Goal: Task Accomplishment & Management: Complete application form

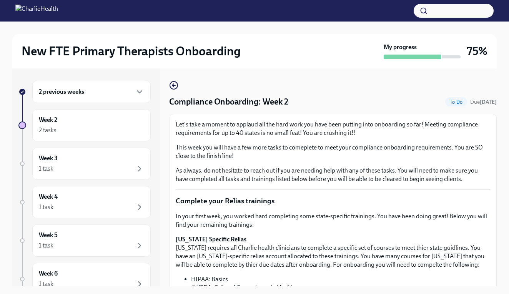
click at [500, 138] on div "New FTE Primary Therapists Onboarding My progress 75% 2 previous weeks Week 2 2…" at bounding box center [254, 165] width 509 height 286
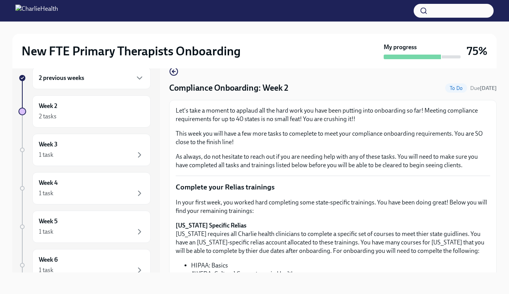
scroll to position [14, 0]
click at [500, 138] on div "New FTE Primary Therapists Onboarding My progress 75% 2 previous weeks Week 2 2…" at bounding box center [254, 151] width 509 height 286
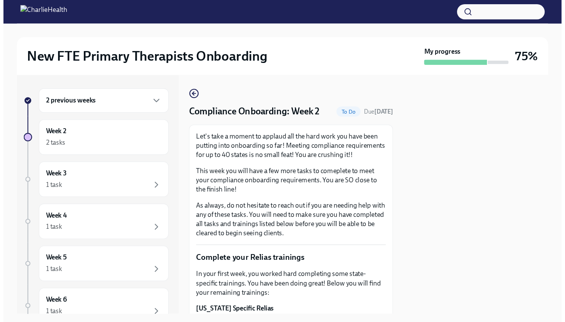
scroll to position [0, 0]
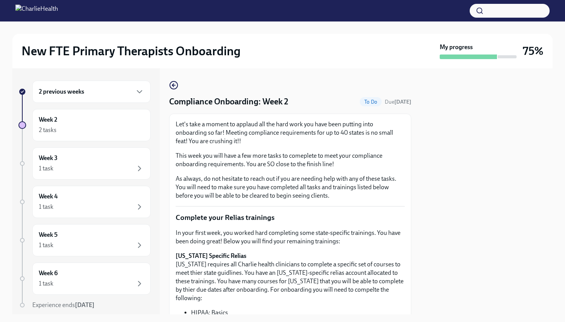
click at [509, 147] on div at bounding box center [487, 191] width 132 height 246
click at [504, 221] on div at bounding box center [487, 191] width 132 height 246
click at [475, 160] on div at bounding box center [487, 191] width 132 height 246
click at [397, 232] on p "In your first week, you worked hard completing some state-specific trainings. Y…" at bounding box center [290, 237] width 229 height 17
click at [176, 86] on icon "button" at bounding box center [173, 85] width 9 height 9
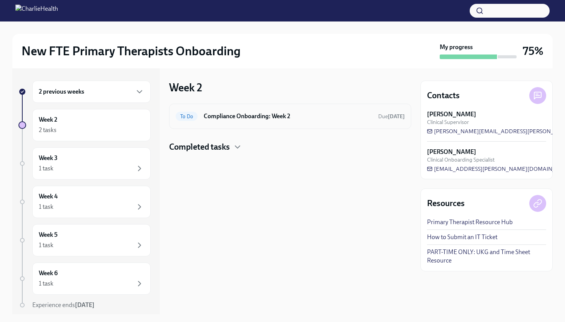
click at [216, 117] on h6 "Compliance Onboarding: Week 2" at bounding box center [288, 116] width 168 height 8
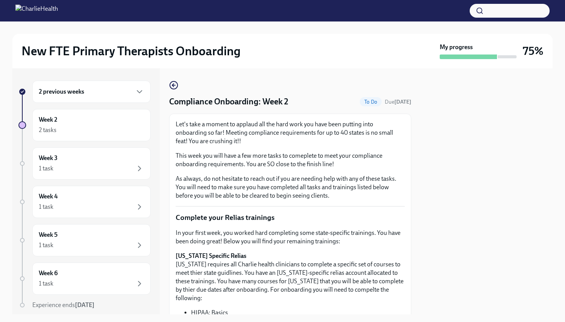
click at [501, 165] on div at bounding box center [487, 191] width 132 height 246
click at [175, 85] on icon "button" at bounding box center [173, 85] width 3 height 0
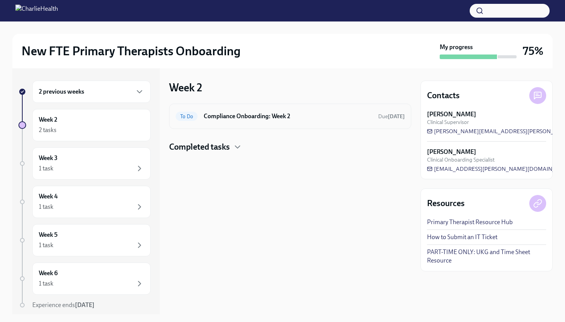
click at [216, 122] on div "To Do Compliance Onboarding: Week 2 Due tomorrow" at bounding box center [290, 116] width 229 height 12
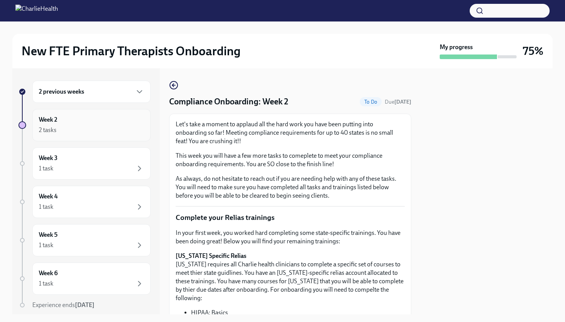
click at [82, 127] on div "2 tasks" at bounding box center [91, 130] width 105 height 9
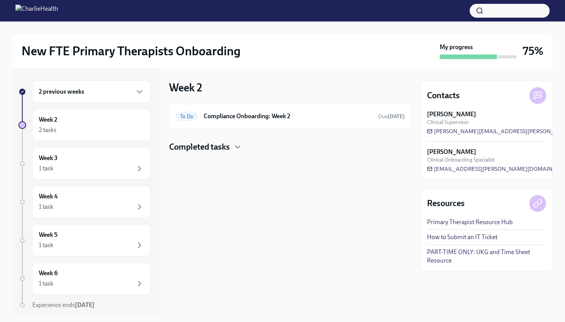
click at [191, 146] on h4 "Completed tasks" at bounding box center [199, 147] width 61 height 12
click at [216, 116] on h6 "Compliance Onboarding: Week 2" at bounding box center [288, 116] width 168 height 8
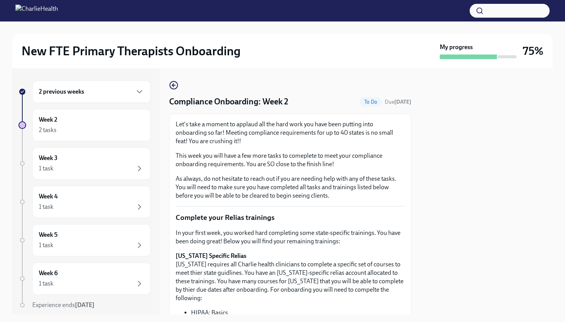
click at [183, 309] on ul "HIPAA: Basics AWFDA: Cultural Competency in Healthcare" at bounding box center [290, 317] width 229 height 17
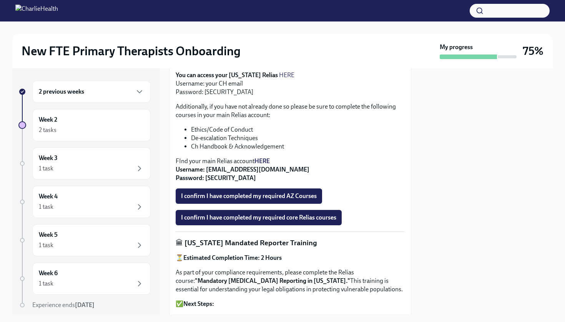
scroll to position [270, 0]
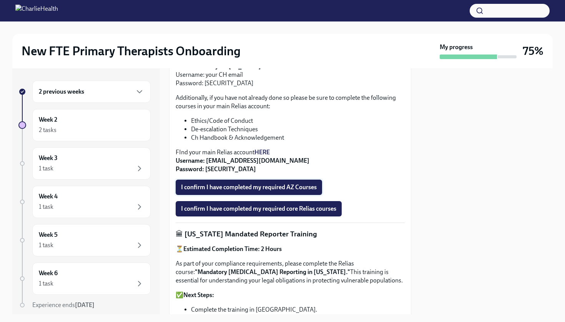
click at [236, 184] on span "I confirm I have completed my required AZ Courses" at bounding box center [249, 188] width 136 height 8
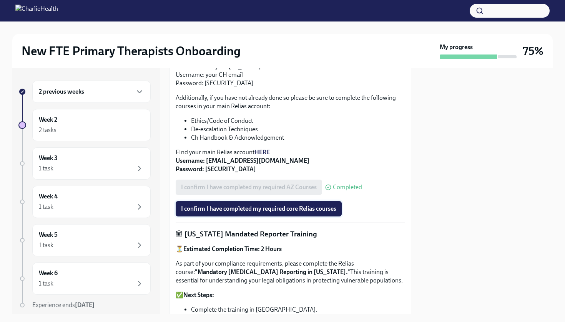
click at [236, 205] on span "I confirm I have completed my required core Relias courses" at bounding box center [258, 209] width 155 height 8
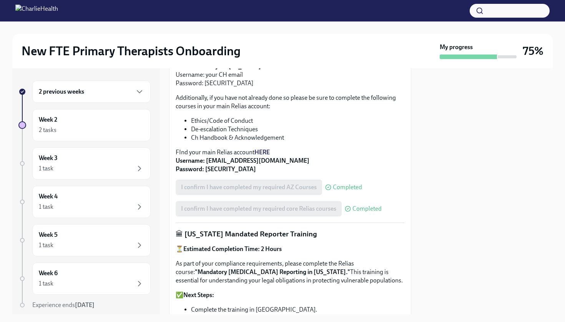
click at [389, 192] on div "Let's take a moment to applaud all the hard work you have been putting into onb…" at bounding box center [290, 123] width 229 height 547
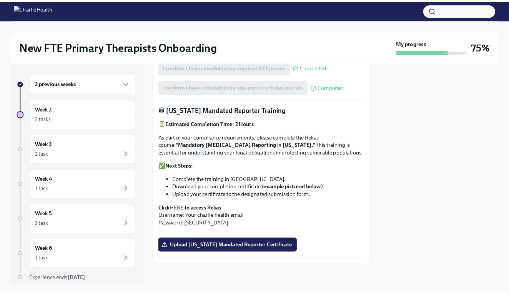
scroll to position [419, 0]
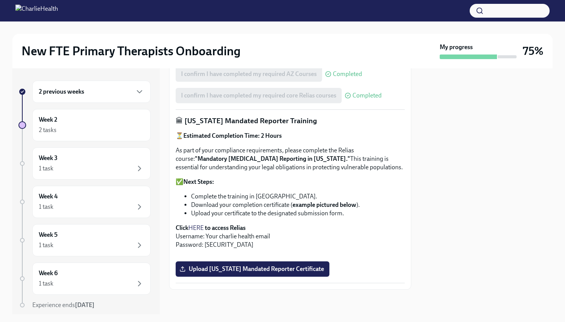
click at [199, 224] on link "HERE" at bounding box center [195, 227] width 15 height 7
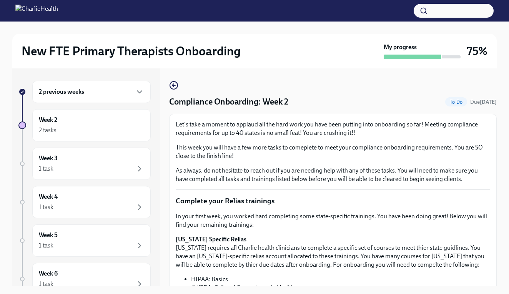
click at [504, 178] on div "New FTE Primary Therapists Onboarding My progress 75% 2 previous weeks Week 2 2…" at bounding box center [254, 165] width 509 height 286
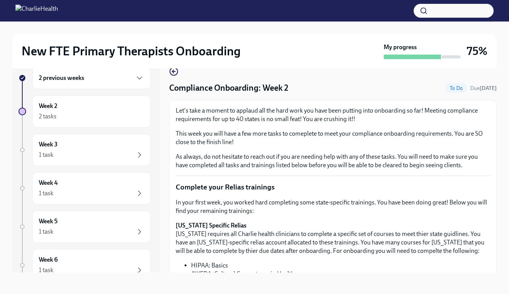
scroll to position [14, 0]
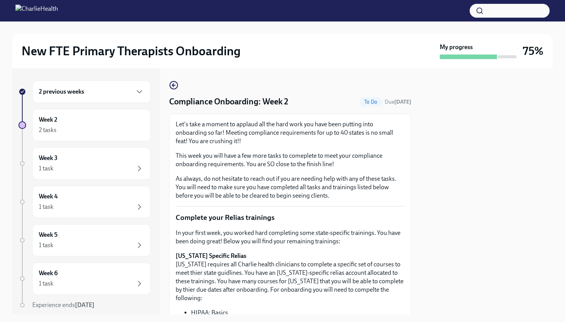
click at [440, 146] on div at bounding box center [487, 191] width 132 height 246
click at [439, 151] on div at bounding box center [487, 191] width 132 height 246
click at [440, 153] on div at bounding box center [487, 191] width 132 height 246
click at [173, 85] on icon "button" at bounding box center [173, 85] width 2 height 3
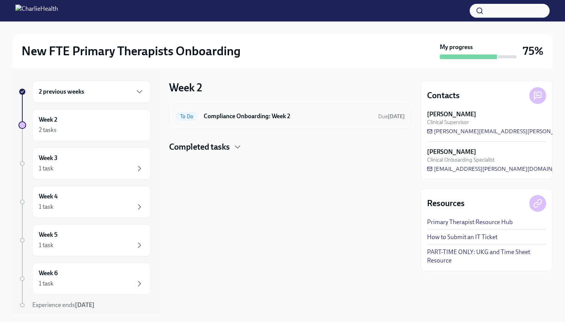
click at [269, 123] on div "To Do Compliance Onboarding: Week 2 Due tomorrow" at bounding box center [290, 116] width 242 height 25
click at [265, 118] on h6 "Compliance Onboarding: Week 2" at bounding box center [288, 116] width 168 height 8
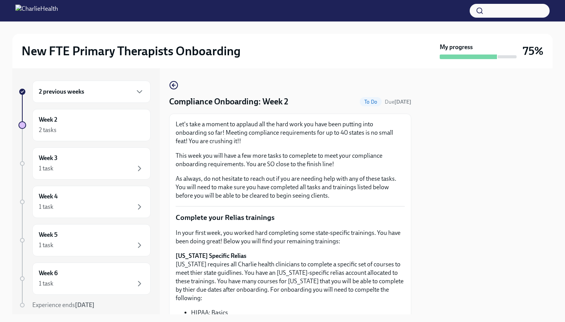
click at [447, 191] on div at bounding box center [487, 191] width 132 height 246
click at [438, 195] on div at bounding box center [487, 191] width 132 height 246
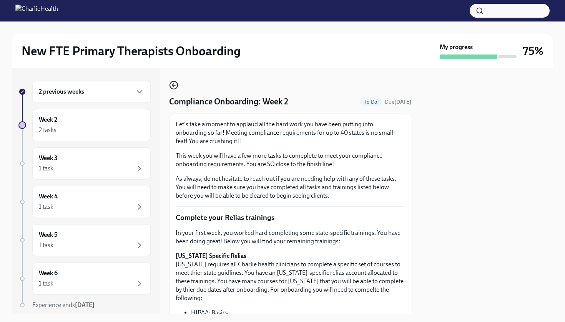
click at [171, 87] on circle "button" at bounding box center [174, 85] width 8 height 8
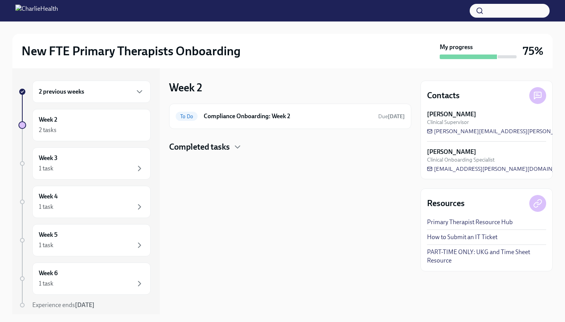
click at [171, 87] on h3 "Week 2" at bounding box center [185, 88] width 33 height 14
click at [131, 111] on div "Week 2 2 tasks" at bounding box center [91, 125] width 118 height 32
click at [129, 117] on div "Week 2 2 tasks" at bounding box center [91, 125] width 105 height 19
click at [125, 126] on div "2 tasks" at bounding box center [91, 130] width 105 height 9
click at [123, 126] on div "2 tasks" at bounding box center [91, 130] width 105 height 9
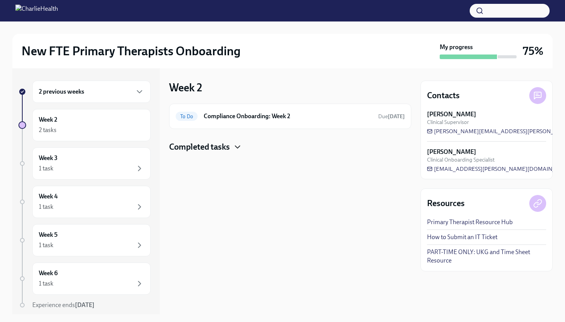
click at [239, 146] on icon "button" at bounding box center [237, 147] width 9 height 9
click at [378, 166] on div "Done Clinical Onboarding: Week 2 Completed today" at bounding box center [290, 172] width 229 height 12
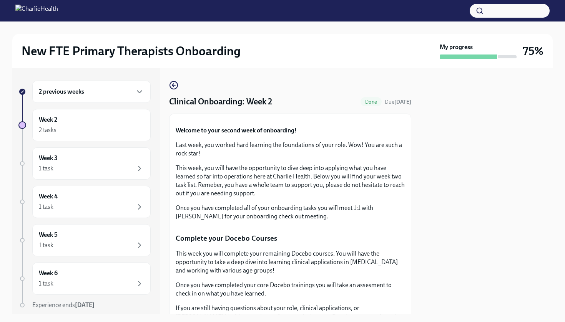
click at [419, 170] on div "2 previous weeks Week 2 2 tasks Week 3 1 task Week 4 1 task Week 5 1 task Week …" at bounding box center [282, 191] width 540 height 246
click at [175, 79] on div "Clinical Onboarding: Week 2 Done Due tomorrow Welcome to your second week of on…" at bounding box center [290, 191] width 242 height 246
click at [174, 87] on icon "button" at bounding box center [173, 85] width 9 height 9
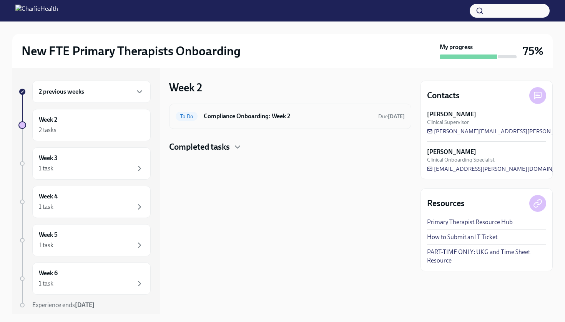
click at [226, 105] on div "To Do Compliance Onboarding: Week 2 Due tomorrow" at bounding box center [290, 116] width 242 height 25
click at [221, 120] on h6 "Compliance Onboarding: Week 2" at bounding box center [288, 116] width 168 height 8
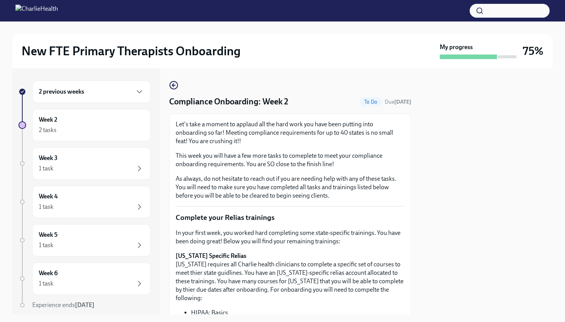
click at [429, 279] on div at bounding box center [487, 191] width 132 height 246
click at [430, 279] on div at bounding box center [487, 191] width 132 height 246
click at [430, 280] on div at bounding box center [487, 191] width 132 height 246
click at [430, 281] on div at bounding box center [487, 191] width 132 height 246
drag, startPoint x: 430, startPoint y: 281, endPoint x: 427, endPoint y: 280, distance: 3.9
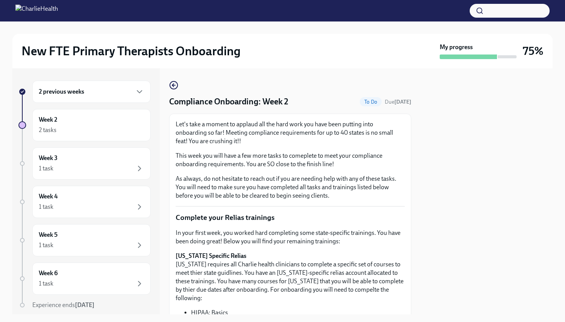
click at [427, 280] on div at bounding box center [487, 191] width 132 height 246
click at [428, 281] on div at bounding box center [487, 191] width 132 height 246
click at [429, 302] on div at bounding box center [487, 191] width 132 height 246
click at [429, 301] on div at bounding box center [487, 191] width 132 height 246
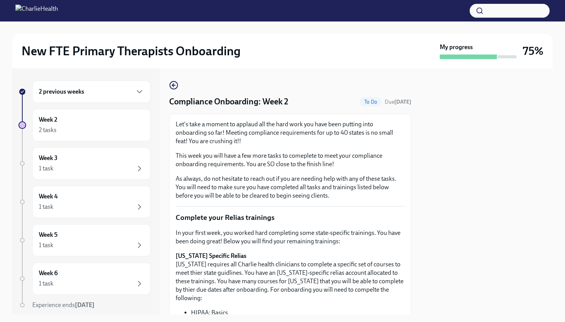
click at [420, 287] on div "2 previous weeks Week 2 2 tasks Week 3 1 task Week 4 1 task Week 5 1 task Week …" at bounding box center [282, 191] width 540 height 246
click at [420, 286] on div "2 previous weeks Week 2 2 tasks Week 3 1 task Week 4 1 task Week 5 1 task Week …" at bounding box center [282, 191] width 540 height 246
drag, startPoint x: 420, startPoint y: 286, endPoint x: 415, endPoint y: 286, distance: 5.0
click at [415, 286] on div "2 previous weeks Week 2 2 tasks Week 3 1 task Week 4 1 task Week 5 1 task Week …" at bounding box center [282, 191] width 540 height 246
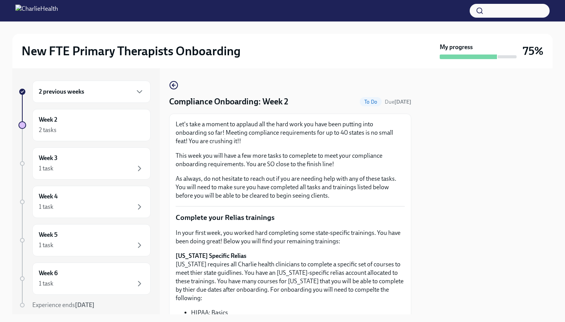
click at [415, 286] on div "2 previous weeks Week 2 2 tasks Week 3 1 task Week 4 1 task Week 5 1 task Week …" at bounding box center [282, 191] width 540 height 246
click at [425, 307] on div at bounding box center [487, 191] width 132 height 246
click at [425, 306] on div at bounding box center [487, 191] width 132 height 246
drag, startPoint x: 425, startPoint y: 306, endPoint x: 437, endPoint y: 322, distance: 20.2
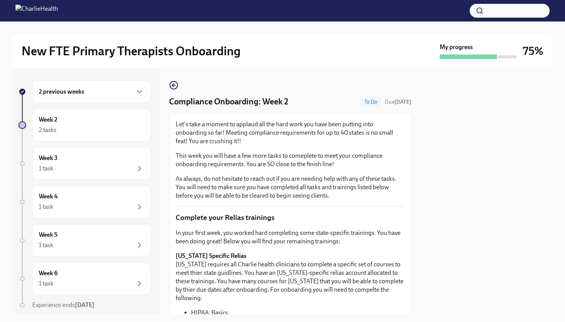
click at [437, 322] on div "New FTE Primary Therapists Onboarding My progress 75% 2 previous weeks Week 2 2…" at bounding box center [282, 161] width 565 height 322
drag, startPoint x: 422, startPoint y: 308, endPoint x: 397, endPoint y: 282, distance: 36.7
click at [399, 282] on div "New FTE Primary Therapists Onboarding My progress 75% 2 previous weeks Week 2 2…" at bounding box center [282, 161] width 565 height 322
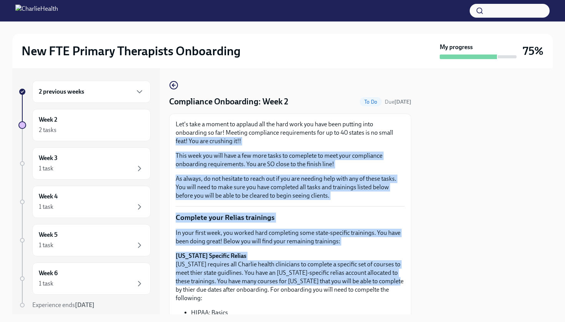
drag, startPoint x: 397, startPoint y: 282, endPoint x: 413, endPoint y: 123, distance: 159.6
click at [413, 124] on div "2 previous weeks Week 2 2 tasks Week 3 1 task Week 4 1 task Week 5 1 task Week …" at bounding box center [282, 191] width 540 height 246
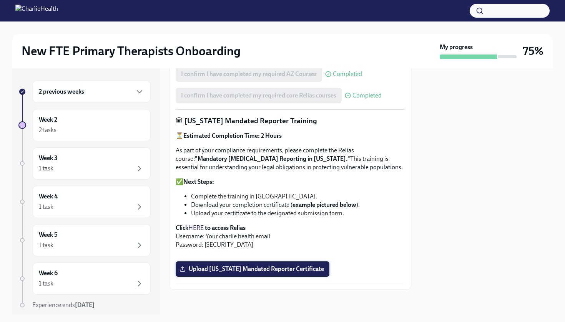
scroll to position [516, 0]
click at [281, 268] on span "Upload [US_STATE] Mandated Reporter Certificate" at bounding box center [252, 270] width 143 height 8
click at [0, 0] on input "Upload [US_STATE] Mandated Reporter Certificate" at bounding box center [0, 0] width 0 height 0
click at [286, 271] on span "Upload [US_STATE] Mandated Reporter Certificate" at bounding box center [252, 270] width 143 height 8
click at [0, 0] on input "Upload [US_STATE] Mandated Reporter Certificate" at bounding box center [0, 0] width 0 height 0
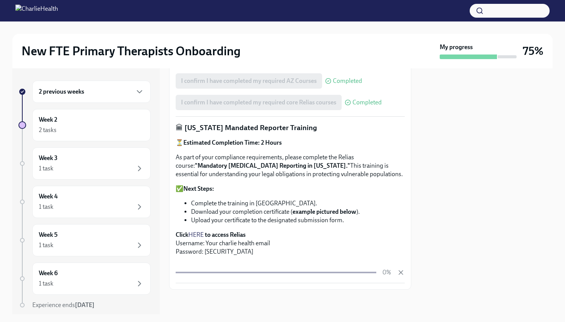
scroll to position [509, 0]
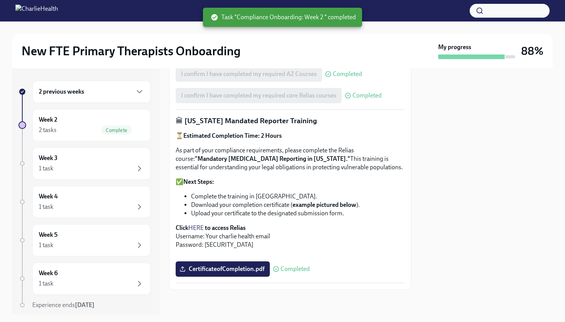
click at [366, 274] on div "CertificateofCompletion.pdf Completed" at bounding box center [290, 269] width 229 height 15
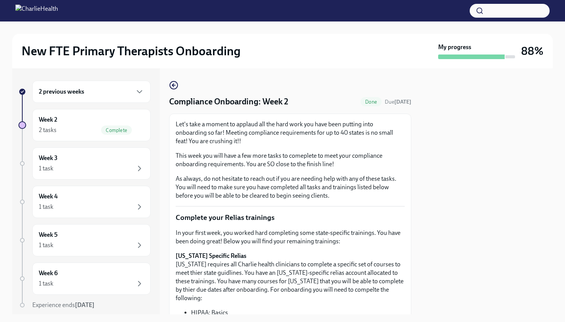
scroll to position [0, 0]
click at [173, 86] on icon "button" at bounding box center [173, 85] width 2 height 3
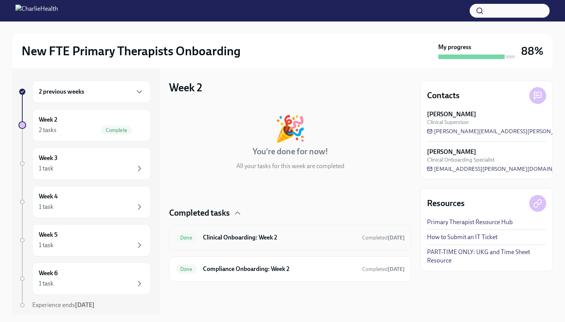
click at [280, 239] on h6 "Clinical Onboarding: Week 2" at bounding box center [279, 238] width 153 height 8
